Goal: Task Accomplishment & Management: Complete application form

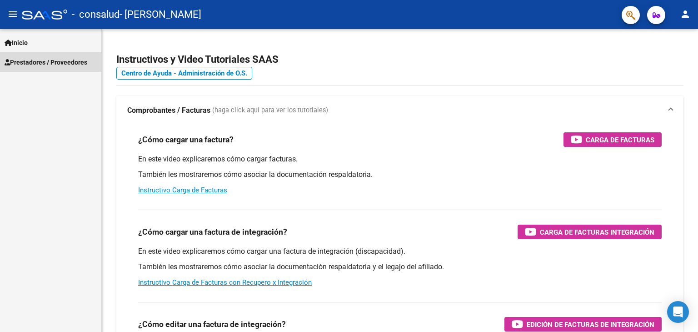
click at [42, 65] on span "Prestadores / Proveedores" at bounding box center [46, 62] width 83 height 10
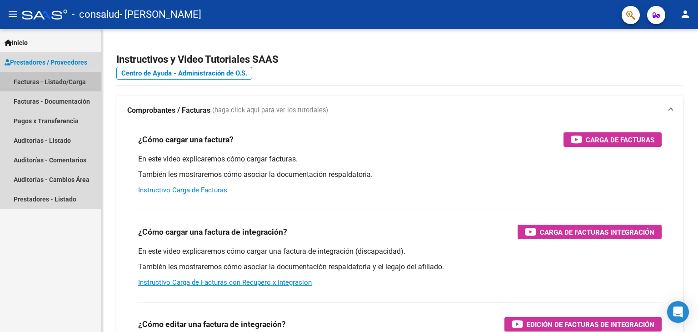
click at [65, 80] on link "Facturas - Listado/Carga" at bounding box center [50, 82] width 101 height 20
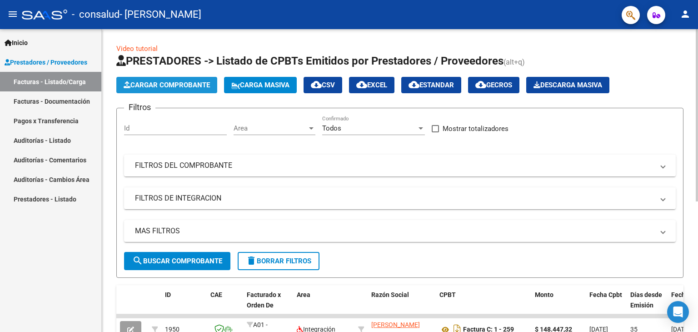
click at [165, 83] on span "Cargar Comprobante" at bounding box center [167, 85] width 86 height 8
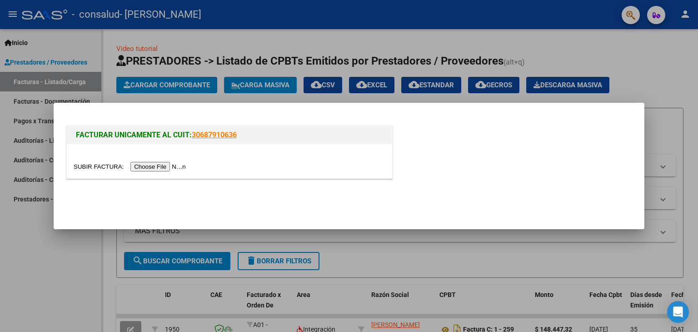
click at [159, 167] on input "file" at bounding box center [131, 167] width 115 height 10
click at [170, 163] on input "file" at bounding box center [131, 167] width 115 height 10
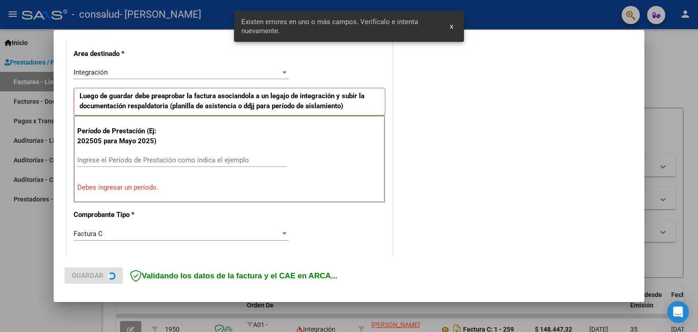
scroll to position [208, 0]
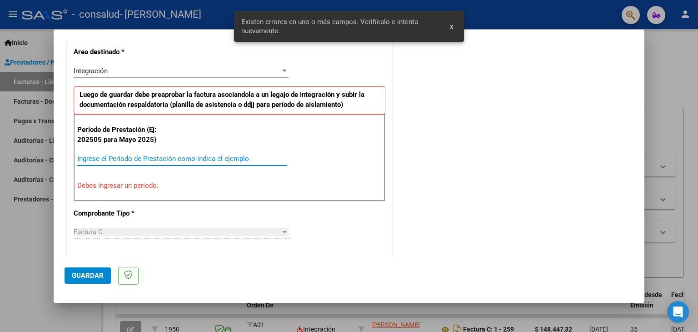
click at [179, 155] on input "Ingrese el Período de Prestación como indica el ejemplo" at bounding box center [182, 158] width 210 height 8
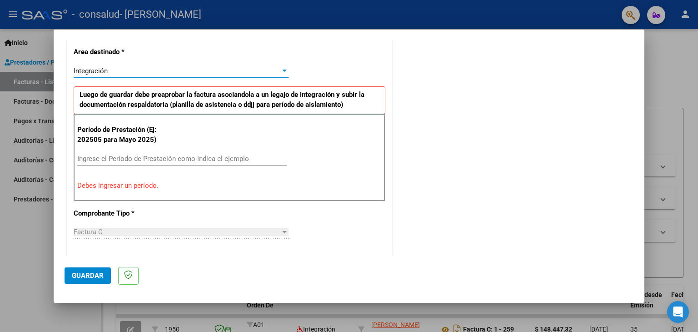
click at [267, 67] on div "Integración" at bounding box center [177, 71] width 207 height 8
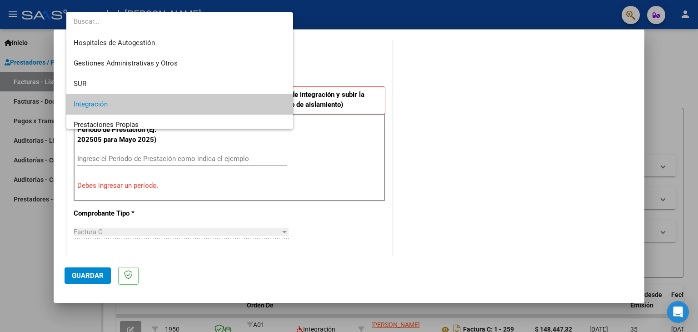
scroll to position [34, 0]
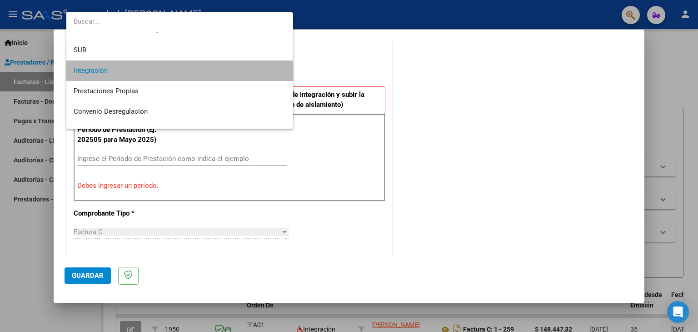
click at [267, 67] on span "Integración" at bounding box center [180, 70] width 213 height 20
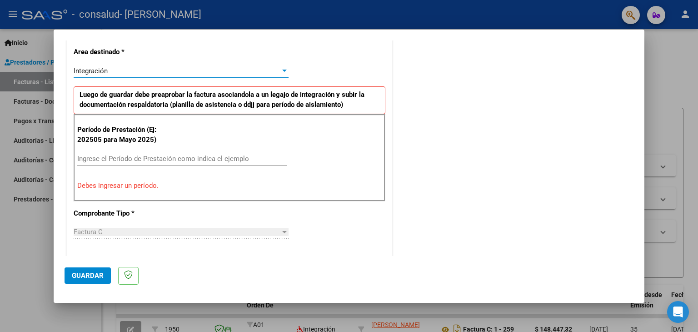
click at [138, 156] on input "Ingrese el Período de Prestación como indica el ejemplo" at bounding box center [182, 158] width 210 height 8
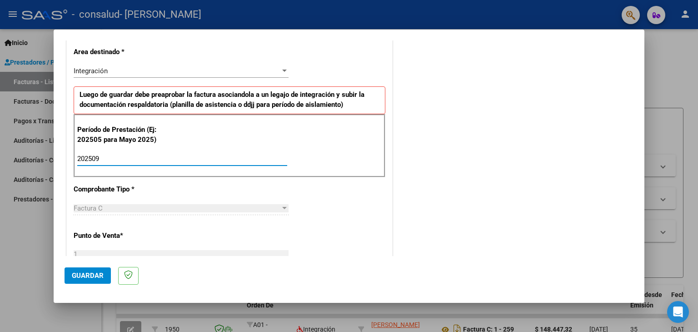
type input "202509"
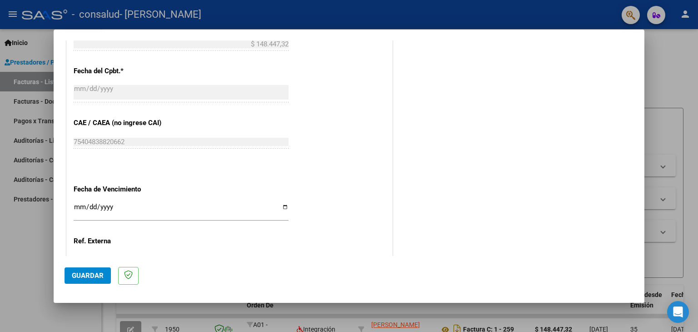
scroll to position [583, 0]
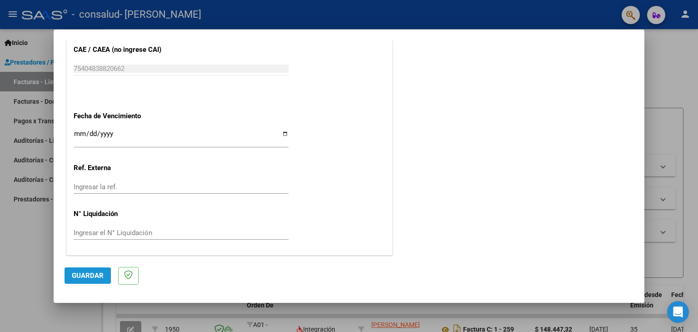
click at [79, 274] on span "Guardar" at bounding box center [88, 275] width 32 height 8
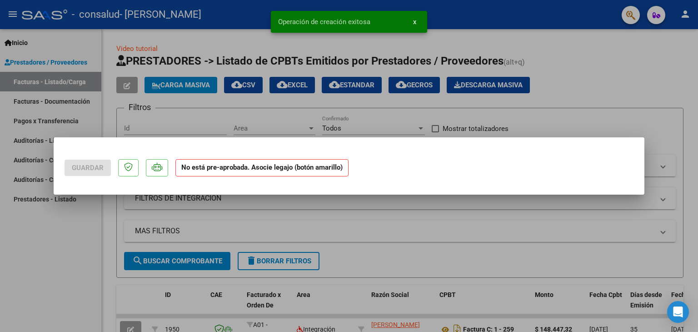
scroll to position [0, 0]
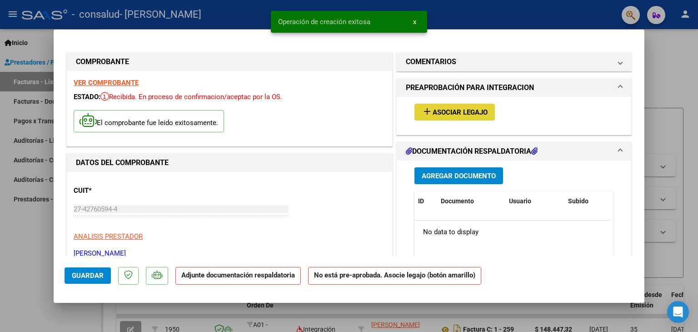
click at [455, 111] on span "Asociar Legajo" at bounding box center [460, 112] width 55 height 8
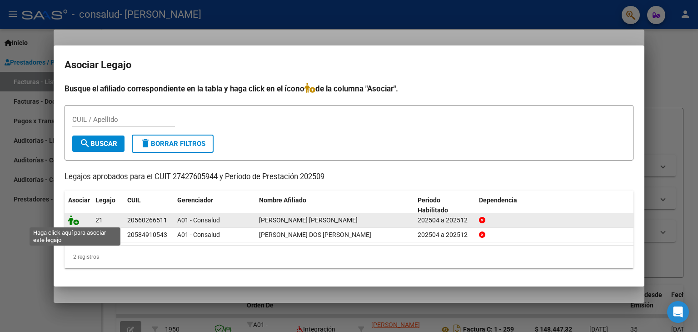
click at [76, 219] on icon at bounding box center [73, 220] width 11 height 10
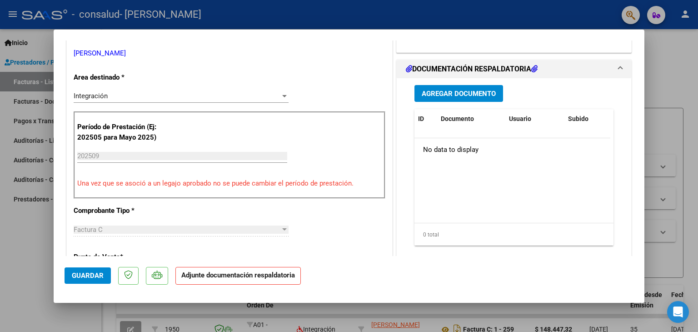
scroll to position [212, 0]
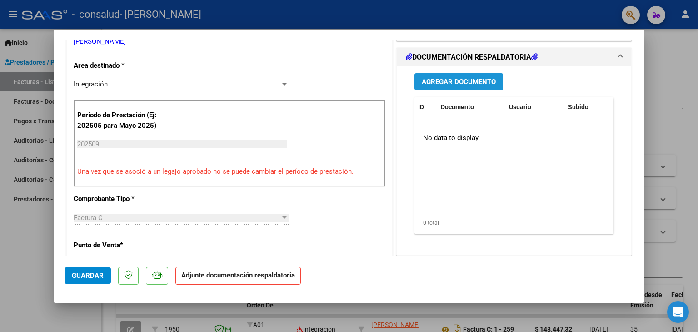
click at [455, 80] on span "Agregar Documento" at bounding box center [459, 82] width 74 height 8
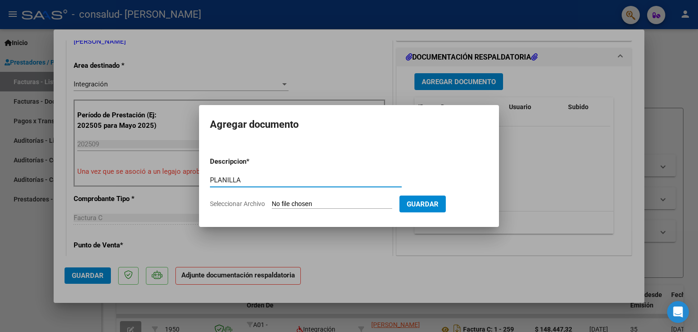
type input "PLANILLA"
click at [304, 204] on input "Seleccionar Archivo" at bounding box center [332, 204] width 120 height 9
type input "C:\fakepath\Bruno Báez Septiembre Planilla.pdf"
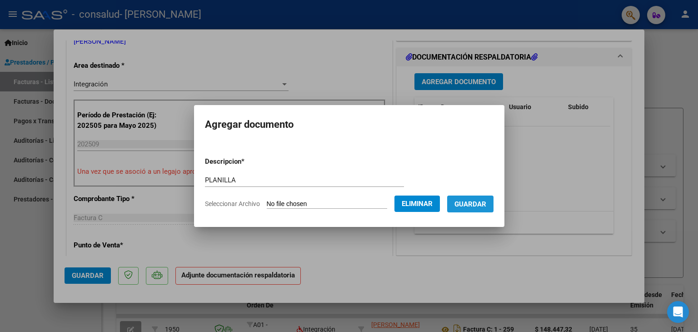
click at [486, 206] on span "Guardar" at bounding box center [470, 204] width 32 height 8
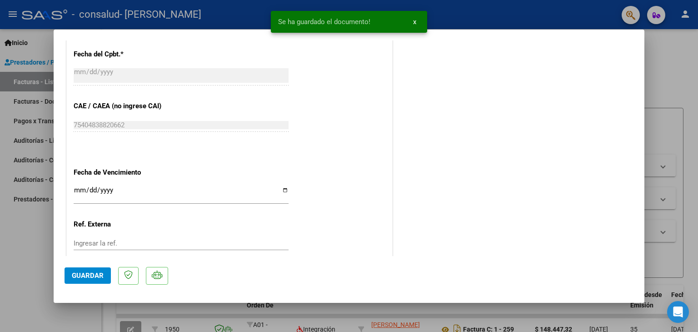
scroll to position [597, 0]
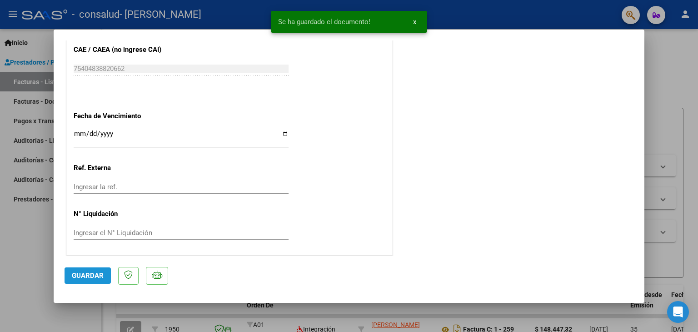
click at [91, 273] on span "Guardar" at bounding box center [88, 275] width 32 height 8
click at [665, 131] on div at bounding box center [349, 166] width 698 height 332
type input "$ 0,00"
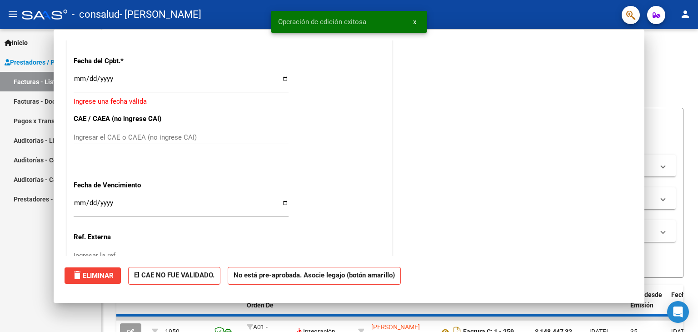
scroll to position [665, 0]
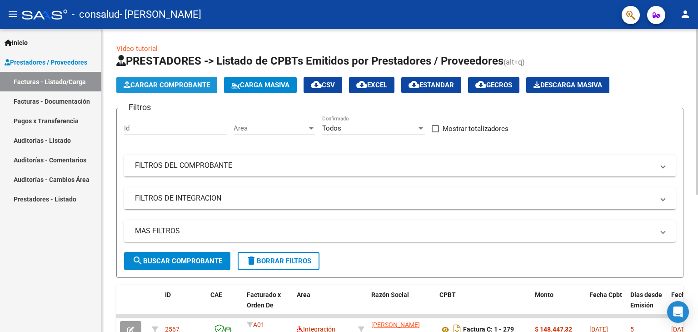
click at [167, 85] on span "Cargar Comprobante" at bounding box center [167, 85] width 86 height 8
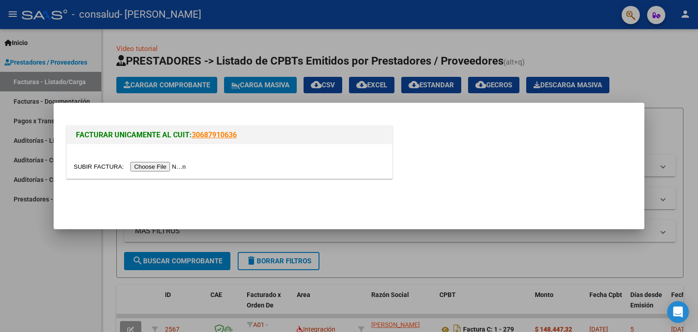
click at [154, 167] on input "file" at bounding box center [131, 167] width 115 height 10
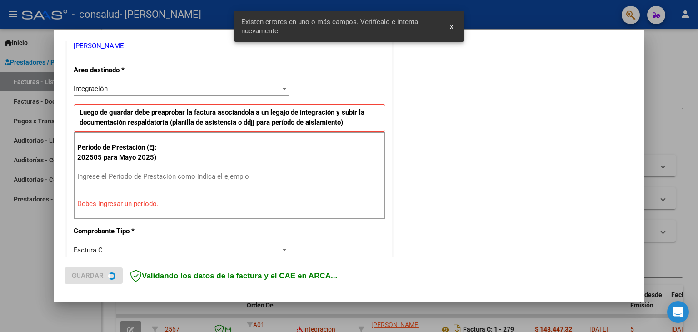
scroll to position [191, 0]
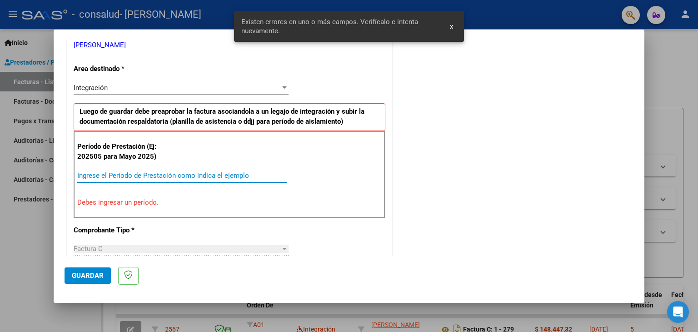
click at [131, 174] on input "Ingrese el Período de Prestación como indica el ejemplo" at bounding box center [182, 175] width 210 height 8
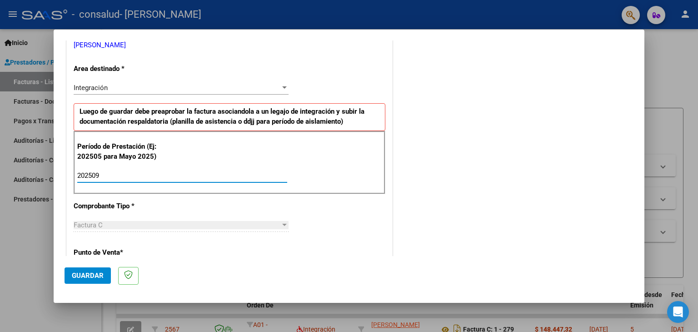
type input "202509"
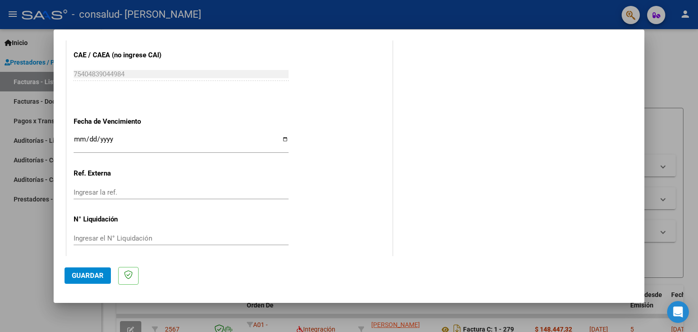
scroll to position [583, 0]
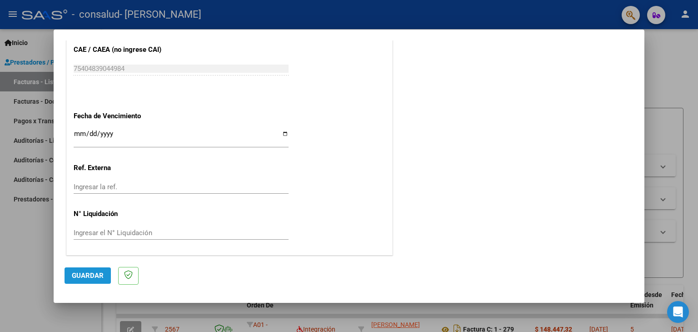
click at [90, 277] on span "Guardar" at bounding box center [88, 275] width 32 height 8
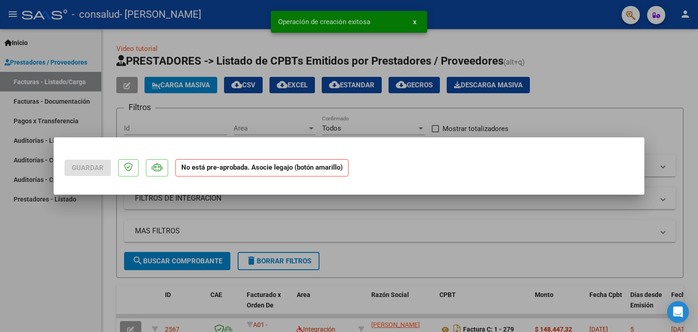
scroll to position [0, 0]
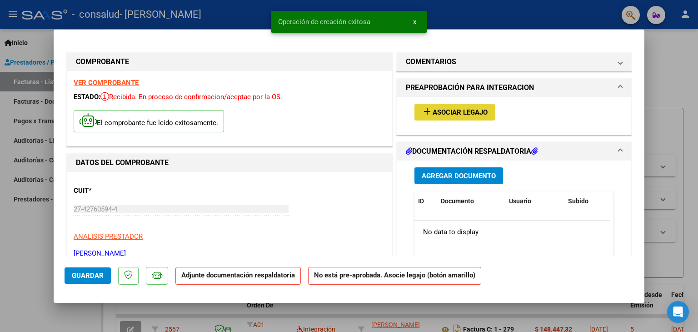
click at [429, 117] on button "add Asociar Legajo" at bounding box center [454, 112] width 80 height 17
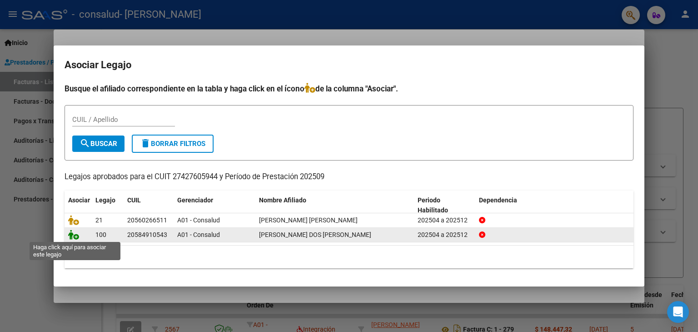
click at [72, 235] on icon at bounding box center [73, 234] width 11 height 10
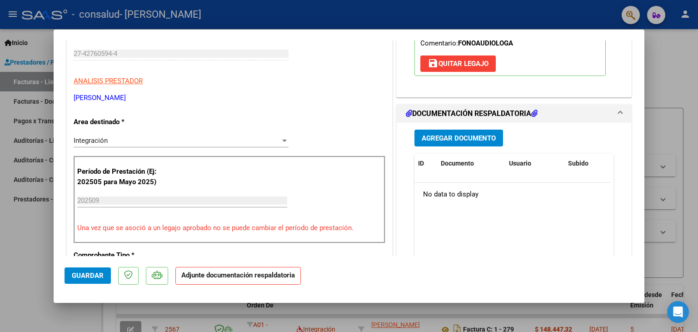
scroll to position [229, 0]
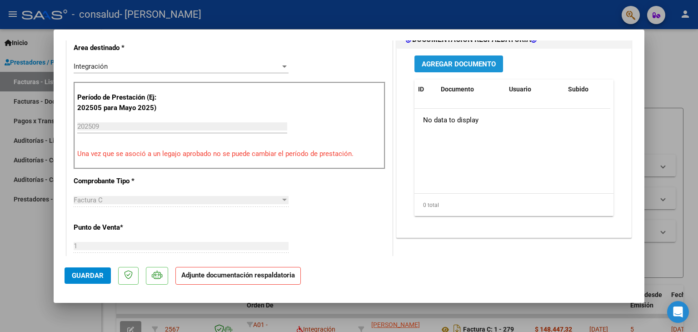
click at [463, 68] on button "Agregar Documento" at bounding box center [458, 63] width 89 height 17
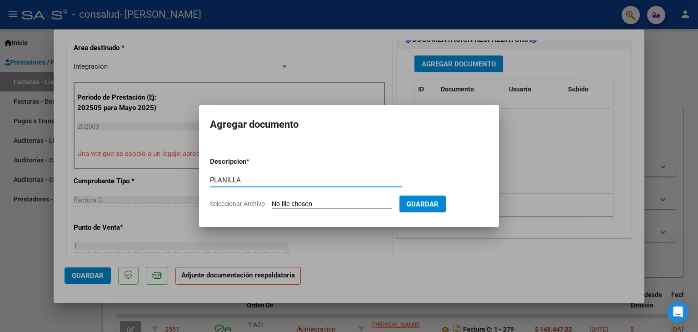
type input "PLANILLA"
click at [286, 202] on input "Seleccionar Archivo" at bounding box center [332, 204] width 120 height 9
click at [298, 203] on input "Seleccionar Archivo" at bounding box center [332, 204] width 120 height 9
type input "C:\fakepath\Mateo Galarza Septiembre Planilla.pdf"
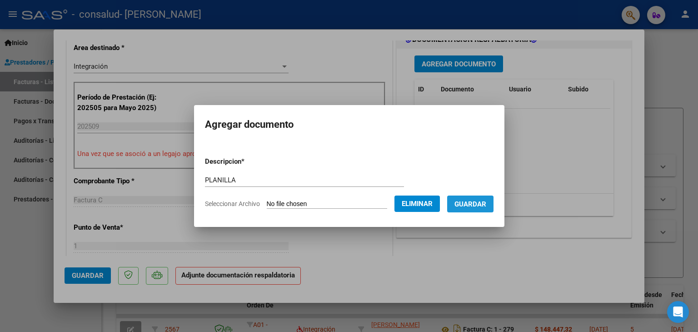
click at [476, 207] on span "Guardar" at bounding box center [470, 204] width 32 height 8
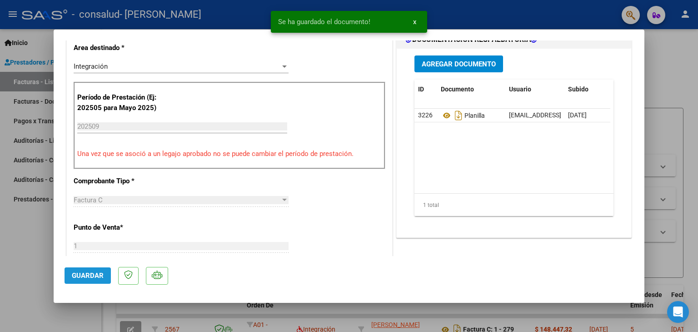
click at [76, 276] on span "Guardar" at bounding box center [88, 275] width 32 height 8
click at [678, 174] on div at bounding box center [349, 166] width 698 height 332
type input "$ 0,00"
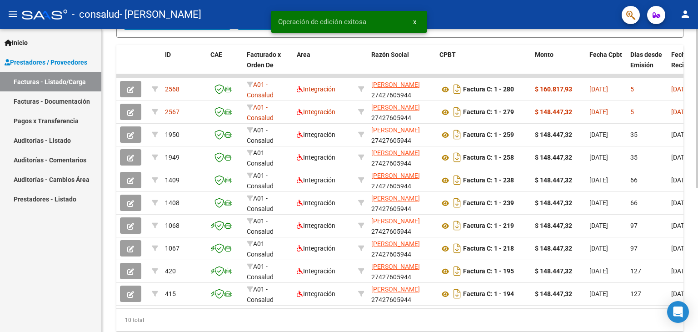
click at [697, 294] on div at bounding box center [697, 237] width 2 height 159
